Goal: Task Accomplishment & Management: Complete application form

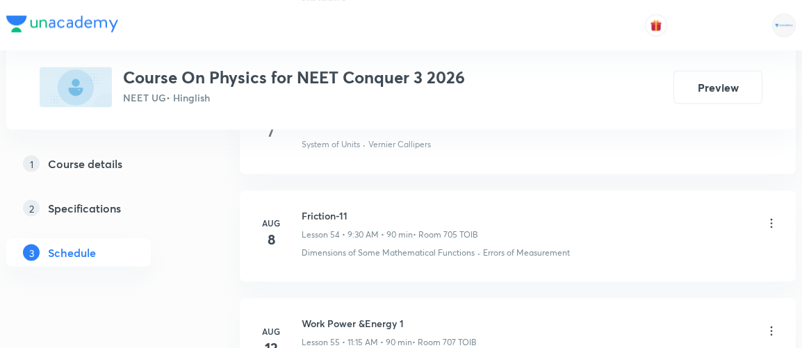
scroll to position [8178, 0]
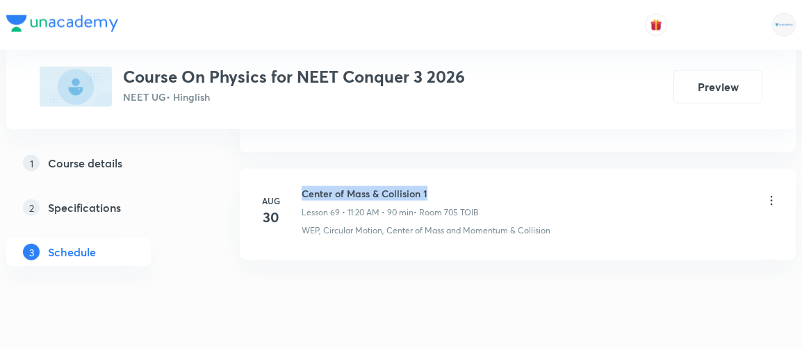
drag, startPoint x: 302, startPoint y: 152, endPoint x: 443, endPoint y: 156, distance: 140.4
click at [443, 186] on h6 "Center of Mass & Collision 1" at bounding box center [390, 193] width 177 height 15
copy h6 "Center of Mass & Collision 1"
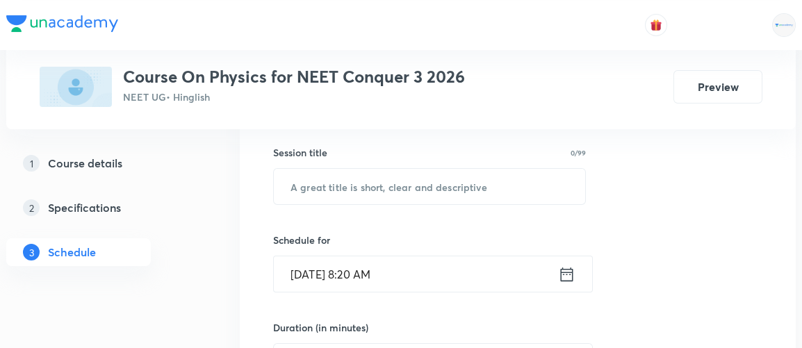
scroll to position [277, 0]
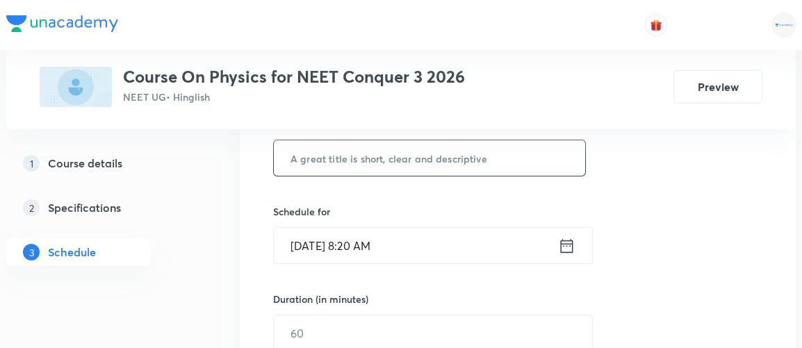
click at [374, 163] on input "text" at bounding box center [429, 157] width 311 height 35
paste input "Center of Mass & Collision 1"
type input "Center of Mass & Collision 2"
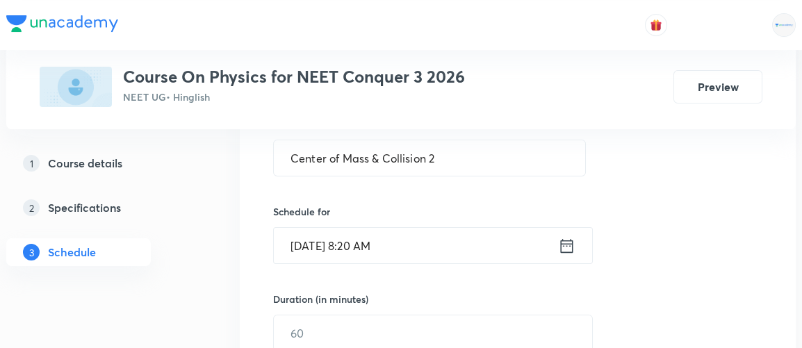
click at [568, 244] on icon at bounding box center [566, 245] width 17 height 19
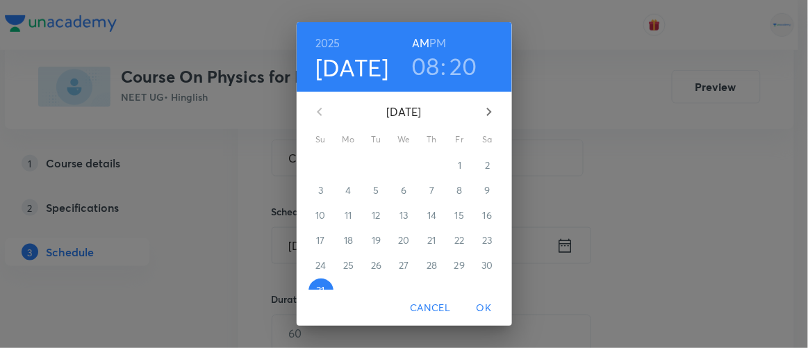
click at [455, 166] on div "1" at bounding box center [460, 166] width 28 height 25
click at [420, 67] on h3 "08" at bounding box center [425, 65] width 28 height 29
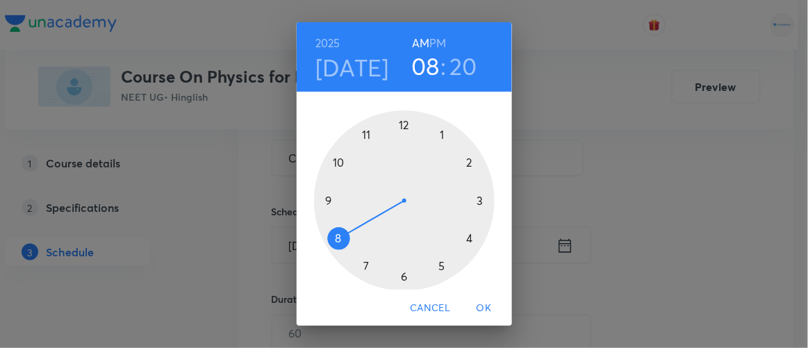
click at [334, 162] on div at bounding box center [404, 200] width 181 height 181
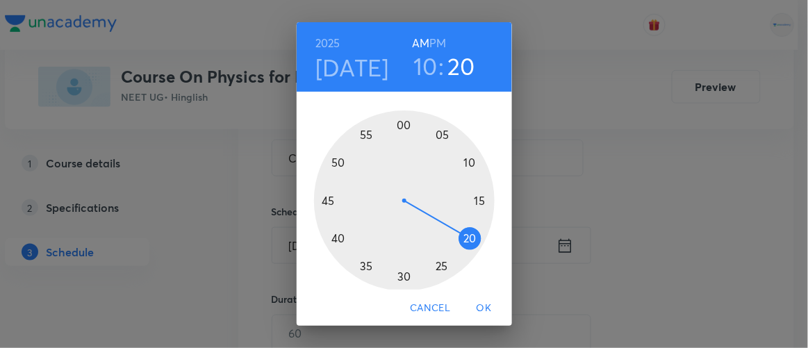
click at [398, 124] on div at bounding box center [404, 200] width 181 height 181
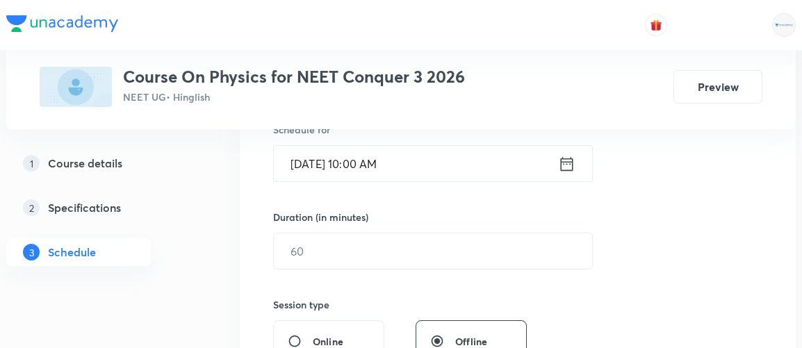
scroll to position [363, 0]
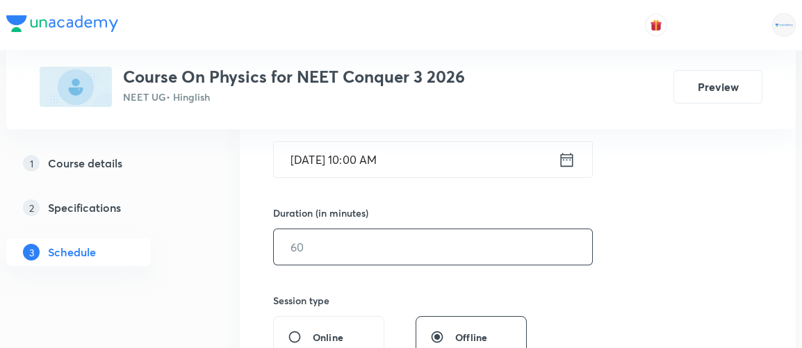
click at [360, 254] on input "text" at bounding box center [433, 246] width 318 height 35
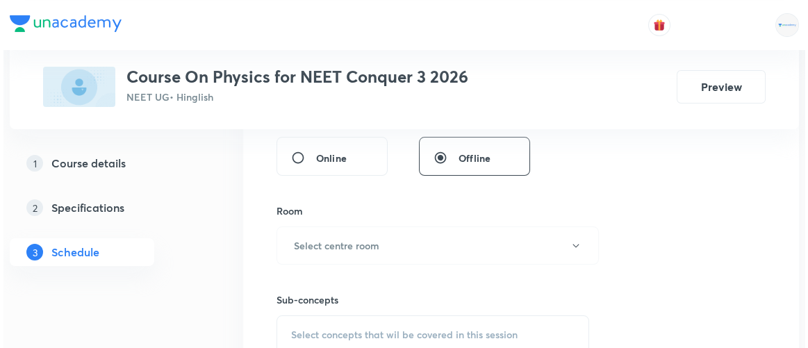
scroll to position [544, 0]
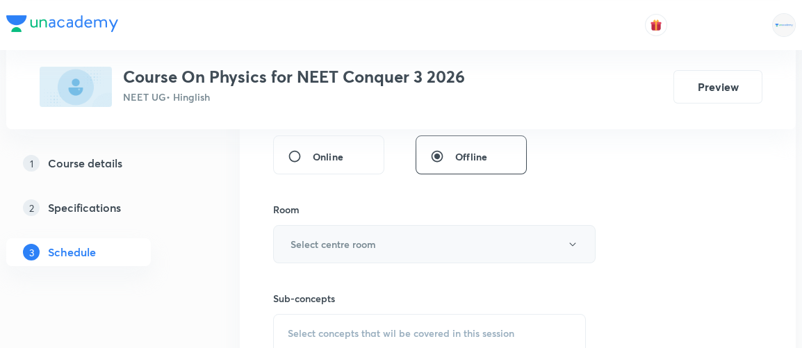
type input "150"
click at [357, 245] on h6 "Select centre room" at bounding box center [332, 244] width 85 height 15
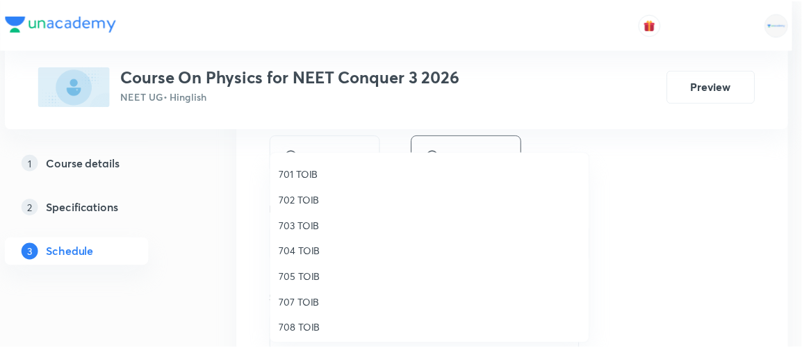
scroll to position [127, 0]
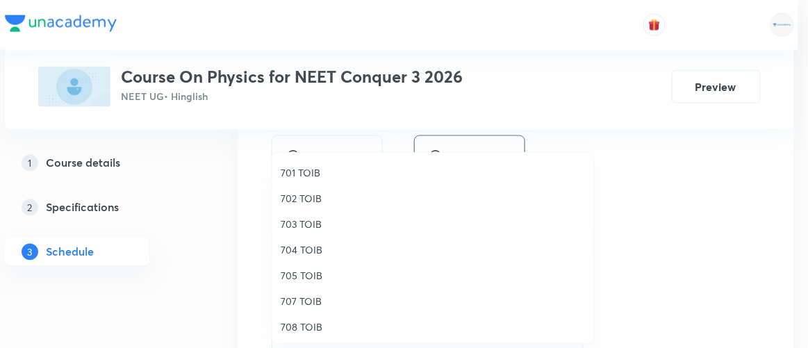
click at [288, 272] on span "705 TOIB" at bounding box center [433, 275] width 304 height 15
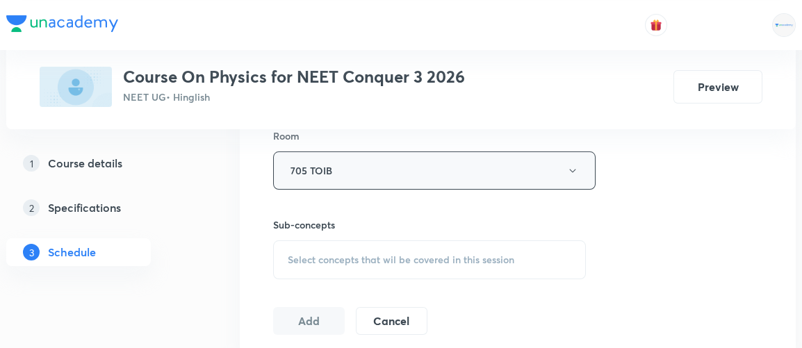
scroll to position [619, 0]
click at [457, 254] on span "Select concepts that wil be covered in this session" at bounding box center [401, 259] width 227 height 11
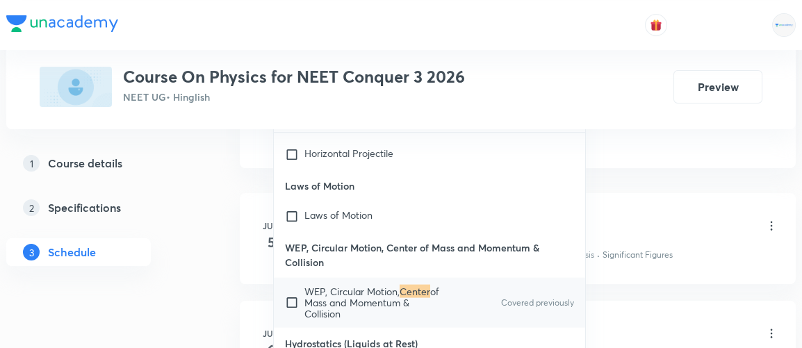
scroll to position [7750, 0]
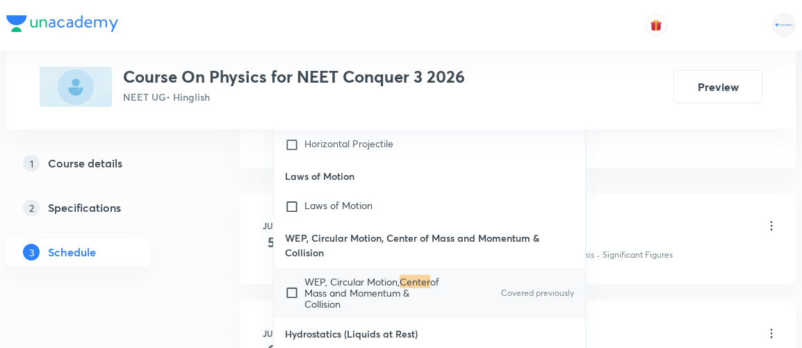
type input "center"
click at [290, 277] on input "checkbox" at bounding box center [294, 293] width 19 height 33
checkbox input "true"
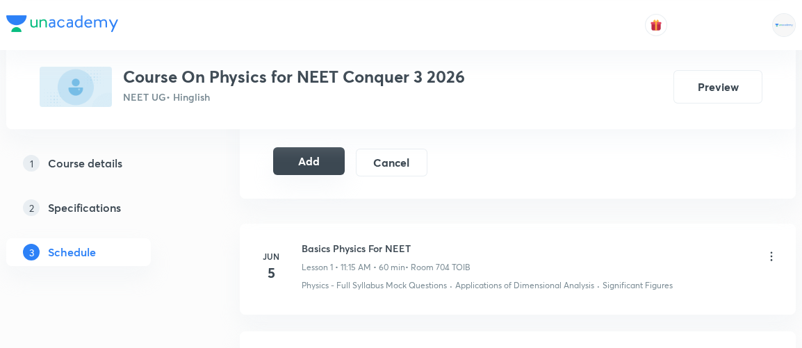
click at [315, 158] on button "Add" at bounding box center [309, 161] width 72 height 28
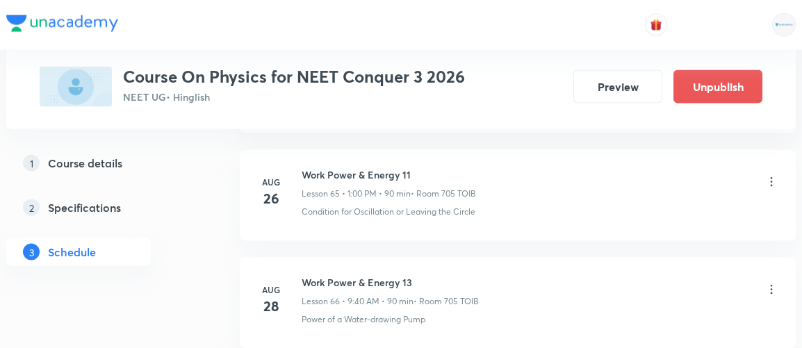
scroll to position [7649, 0]
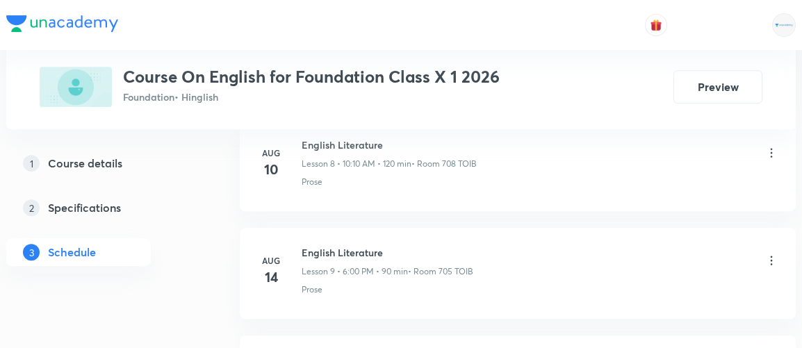
scroll to position [1834, 0]
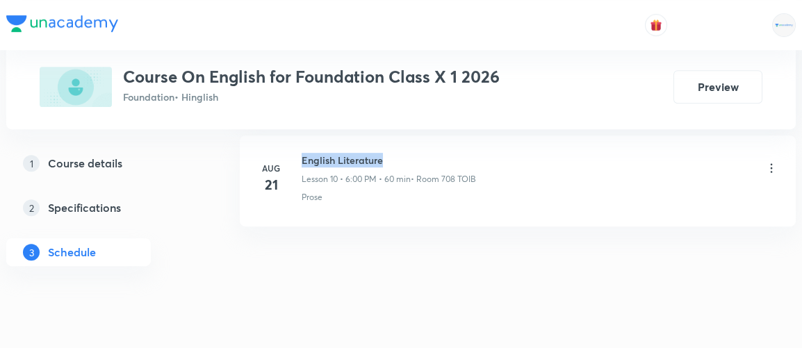
drag, startPoint x: 302, startPoint y: 152, endPoint x: 381, endPoint y: 149, distance: 79.3
click at [381, 153] on h6 "English Literature" at bounding box center [389, 160] width 174 height 15
copy h6 "English Literature"
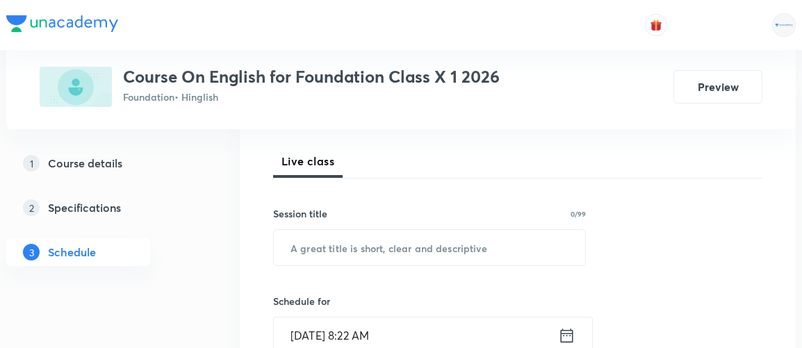
scroll to position [199, 0]
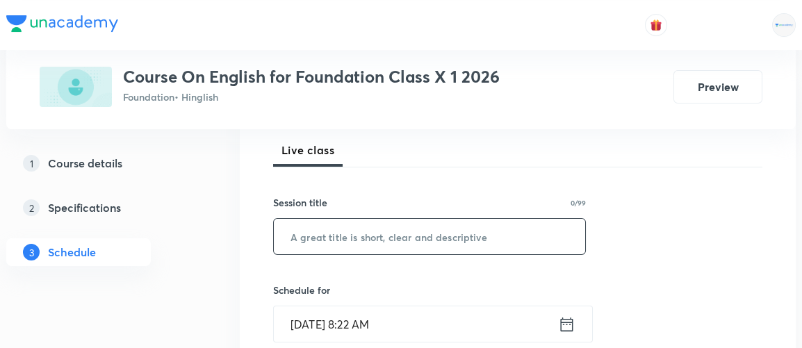
click at [328, 234] on input "text" at bounding box center [429, 236] width 311 height 35
paste input "English Literature"
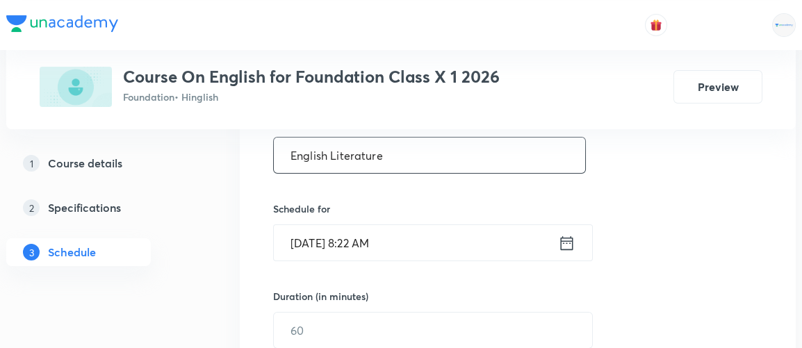
scroll to position [284, 0]
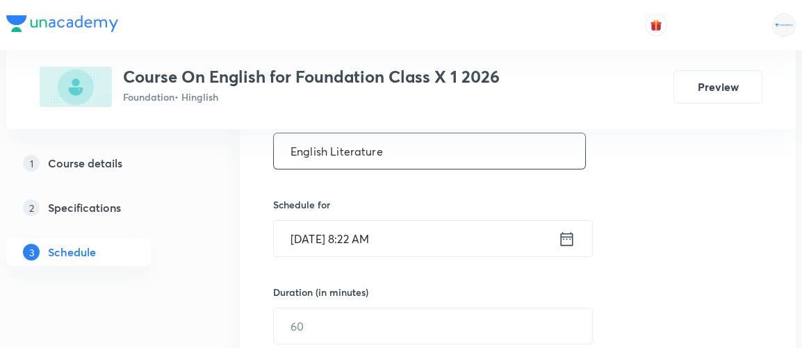
type input "English Literature"
click at [563, 238] on icon at bounding box center [567, 238] width 13 height 14
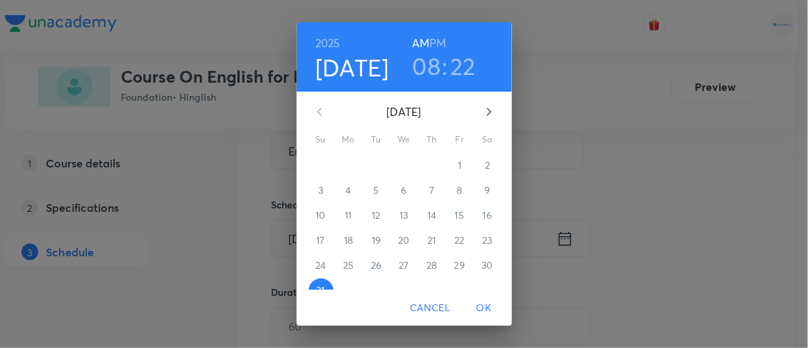
click at [423, 61] on h3 "08" at bounding box center [427, 65] width 28 height 29
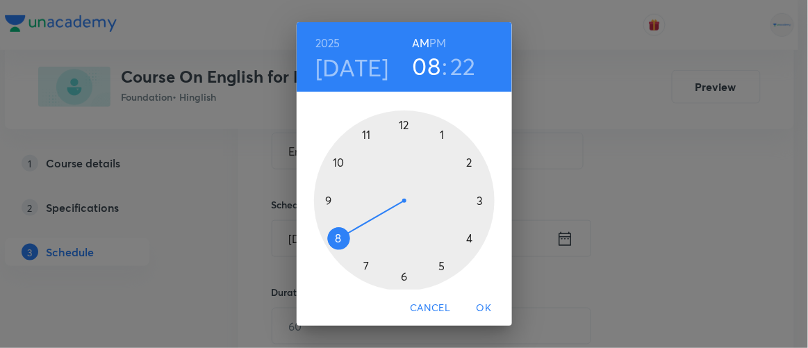
click at [334, 163] on div at bounding box center [404, 200] width 181 height 181
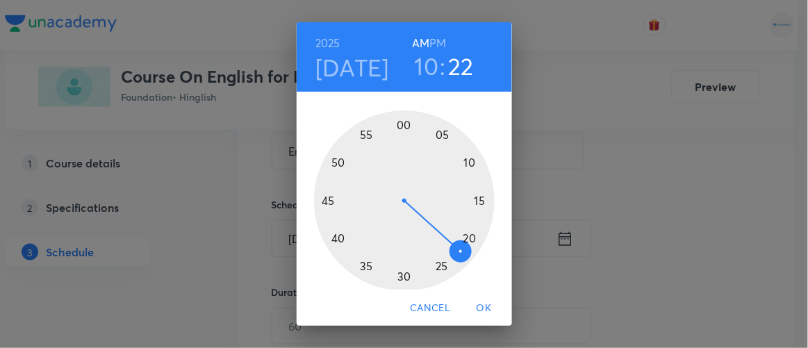
click at [398, 124] on div at bounding box center [404, 200] width 181 height 181
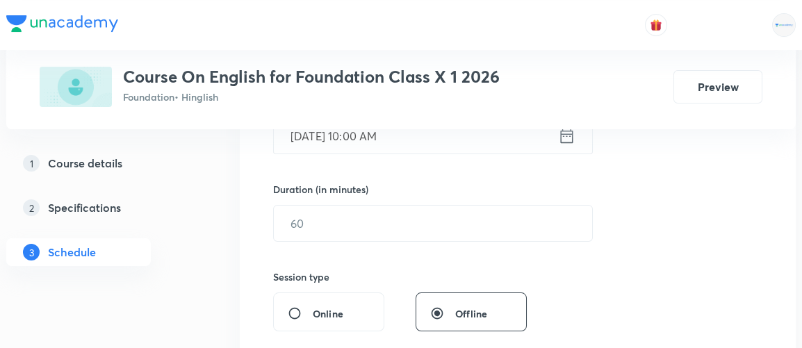
scroll to position [388, 0]
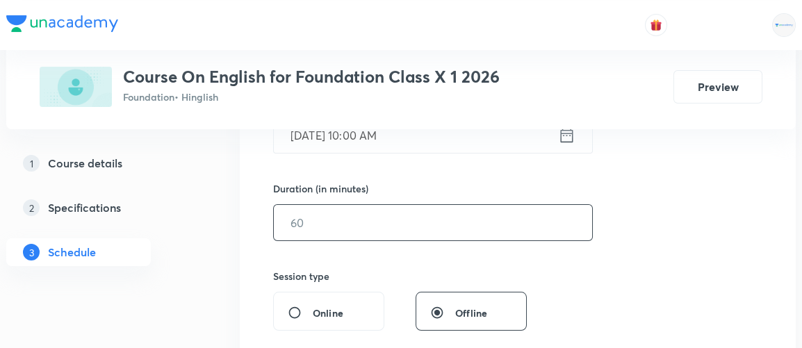
click at [341, 220] on input "text" at bounding box center [433, 222] width 318 height 35
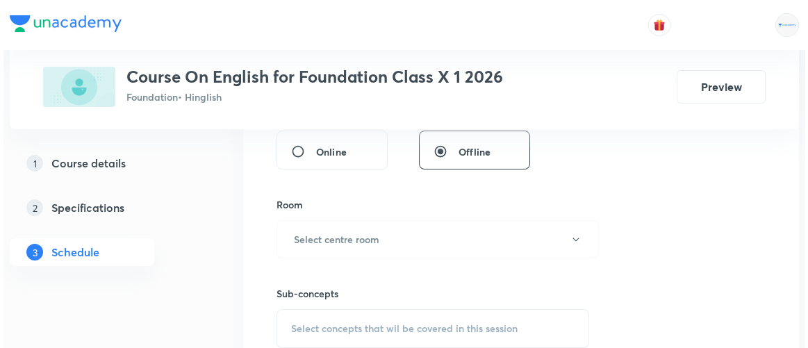
scroll to position [552, 0]
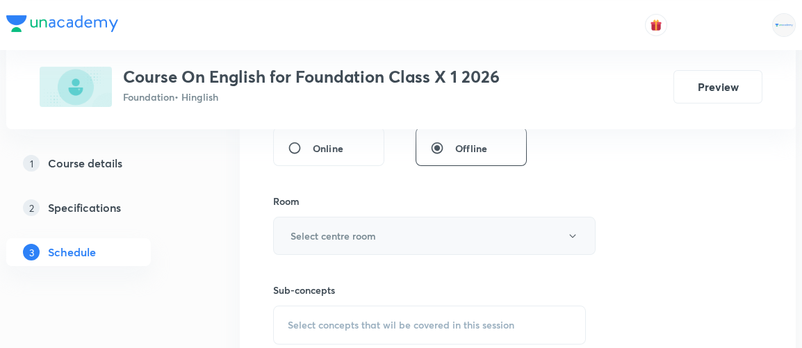
type input "120"
click at [349, 229] on h6 "Select centre room" at bounding box center [332, 236] width 85 height 15
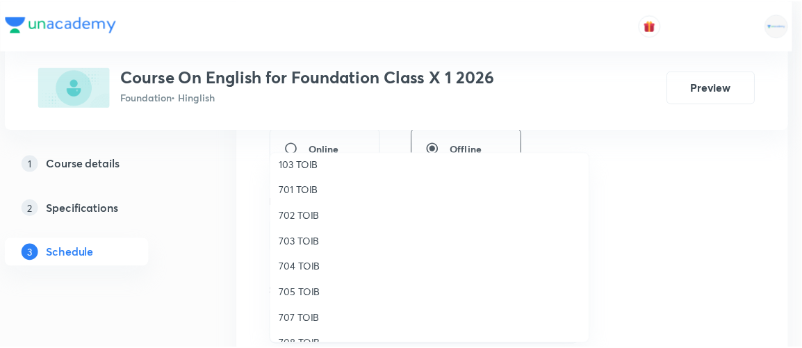
scroll to position [128, 0]
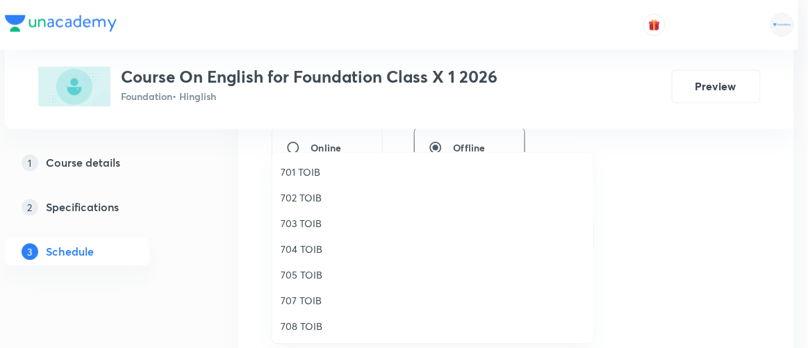
click at [300, 302] on span "707 TOIB" at bounding box center [433, 300] width 304 height 15
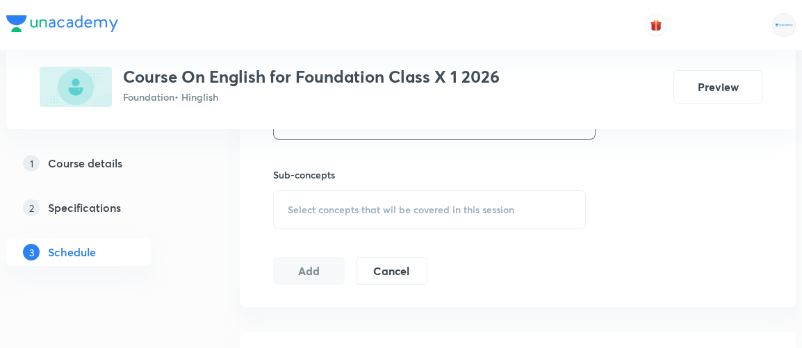
scroll to position [669, 0]
click at [400, 210] on span "Select concepts that wil be covered in this session" at bounding box center [401, 208] width 227 height 11
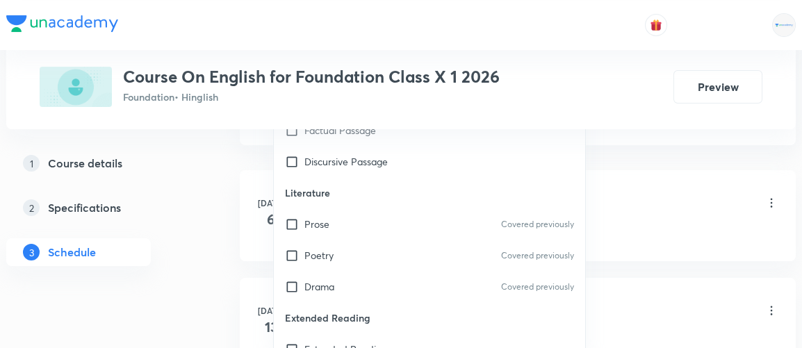
scroll to position [559, 0]
click at [295, 224] on input "checkbox" at bounding box center [294, 223] width 19 height 15
checkbox input "true"
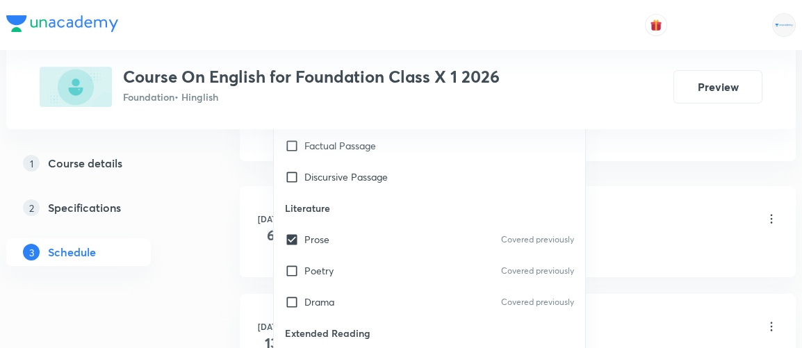
click at [165, 261] on div "1 Course details 2 Specifications 3 Schedule" at bounding box center [100, 215] width 189 height 133
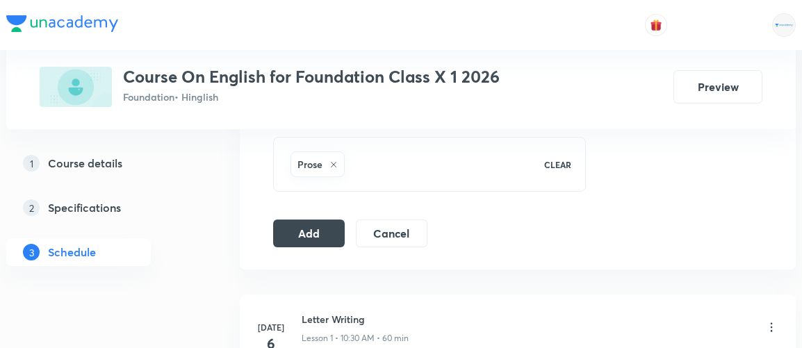
scroll to position [713, 0]
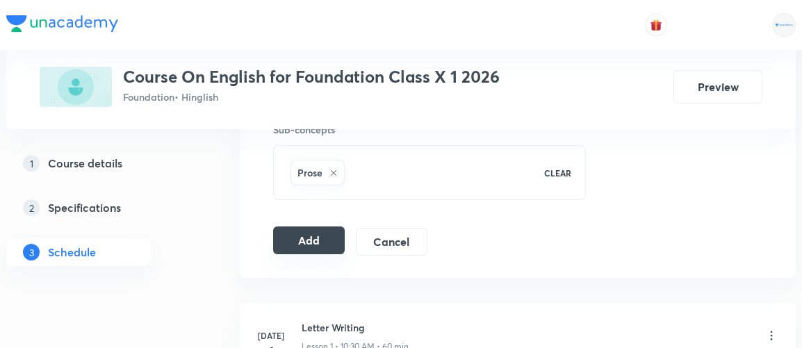
click at [308, 235] on button "Add" at bounding box center [309, 241] width 72 height 28
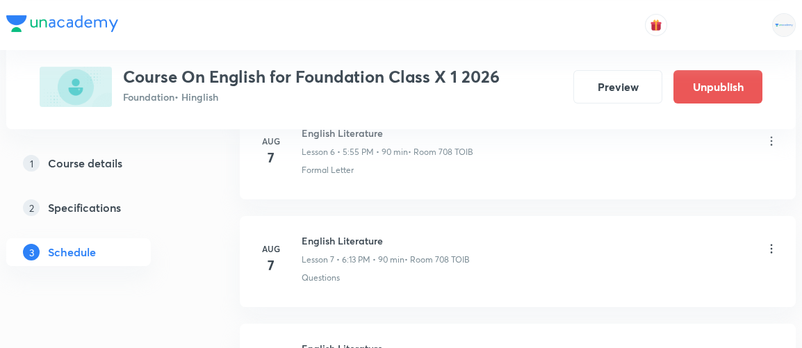
scroll to position [1305, 0]
